Goal: Information Seeking & Learning: Find specific fact

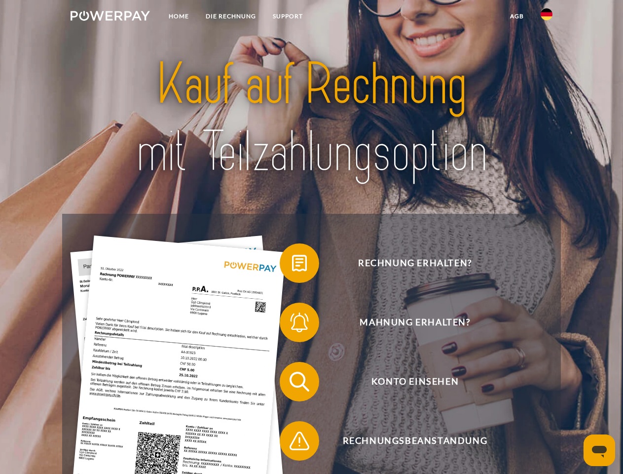
click at [110, 17] on img at bounding box center [110, 16] width 79 height 10
click at [547, 17] on img at bounding box center [547, 14] width 12 height 12
click at [516, 16] on link "agb" at bounding box center [517, 16] width 31 height 18
click at [292, 265] on span at bounding box center [284, 262] width 49 height 49
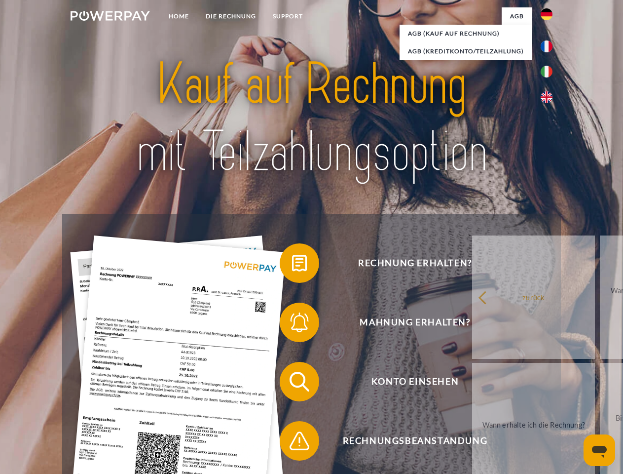
click at [292, 324] on span at bounding box center [284, 321] width 49 height 49
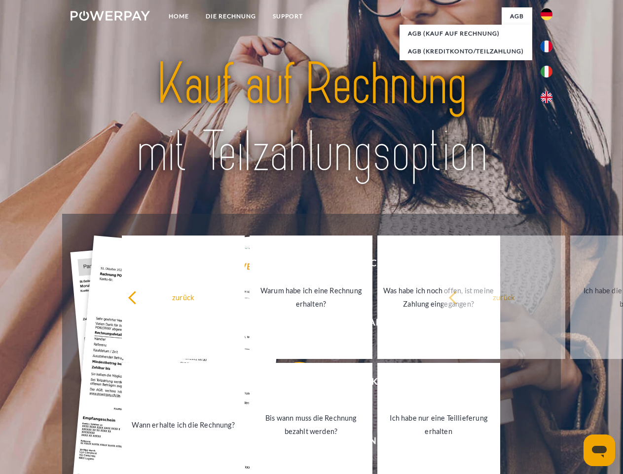
click at [292, 383] on link "Bis wann muss die Rechnung bezahlt werden?" at bounding box center [311, 424] width 123 height 123
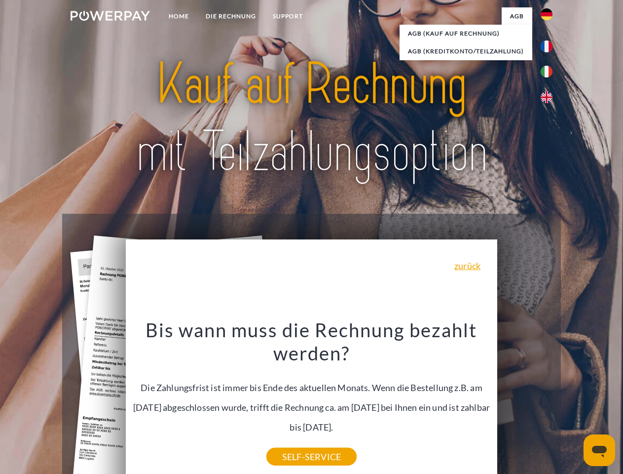
click at [599, 450] on icon "Messaging-Fenster öffnen" at bounding box center [599, 451] width 15 height 12
